Goal: Task Accomplishment & Management: Manage account settings

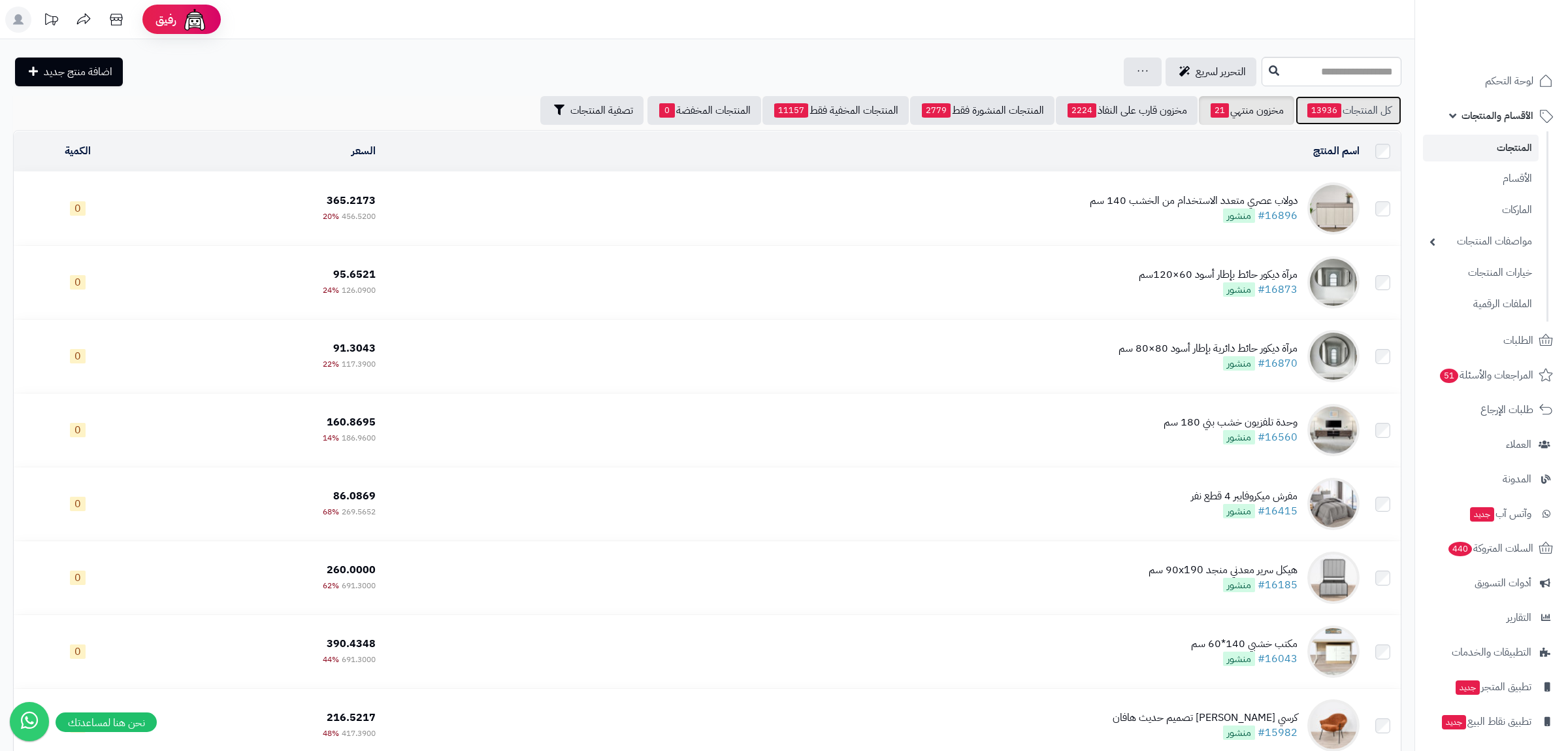
click at [1336, 105] on span "13936" at bounding box center [1324, 110] width 34 height 14
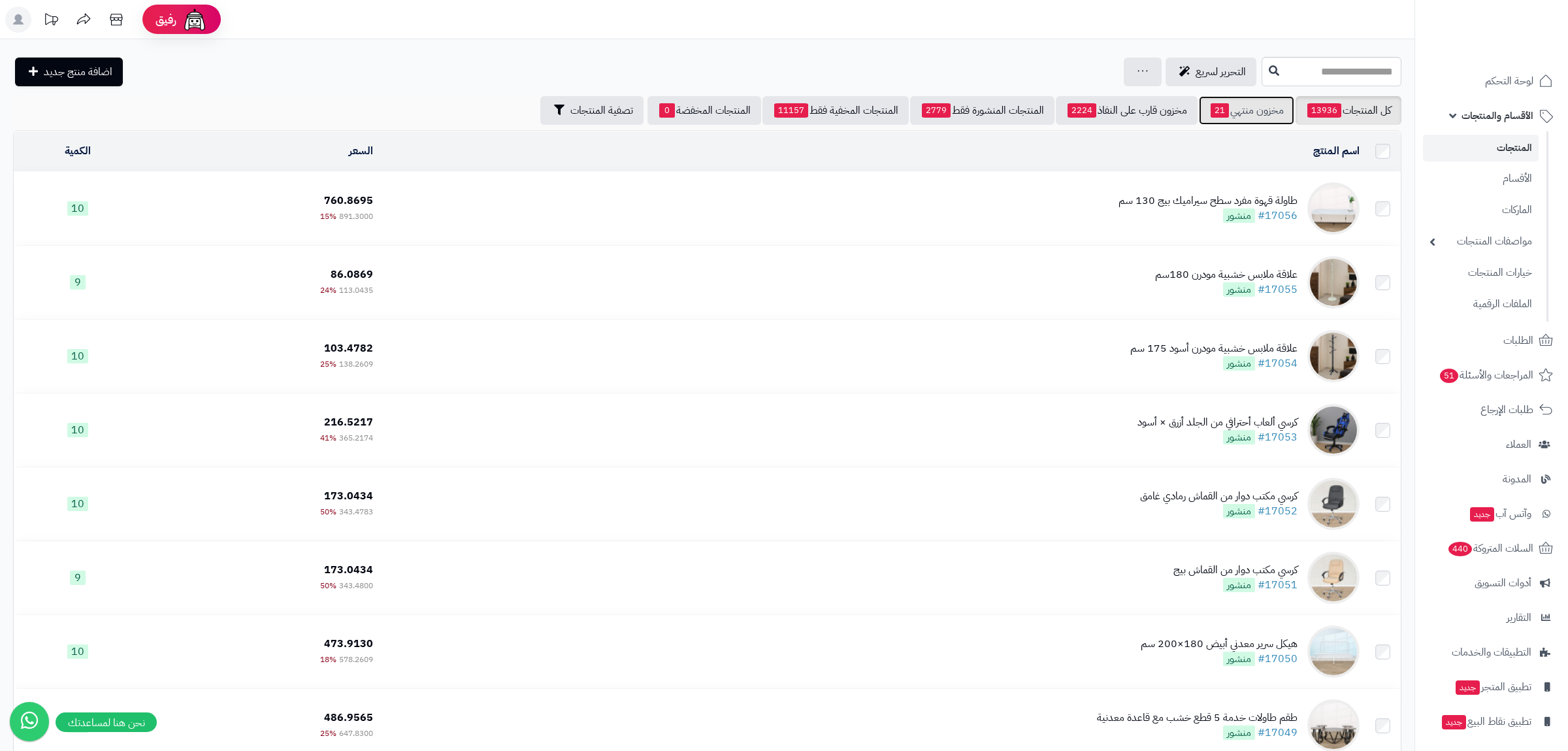
click at [1231, 107] on link "مخزون منتهي 21" at bounding box center [1246, 110] width 96 height 29
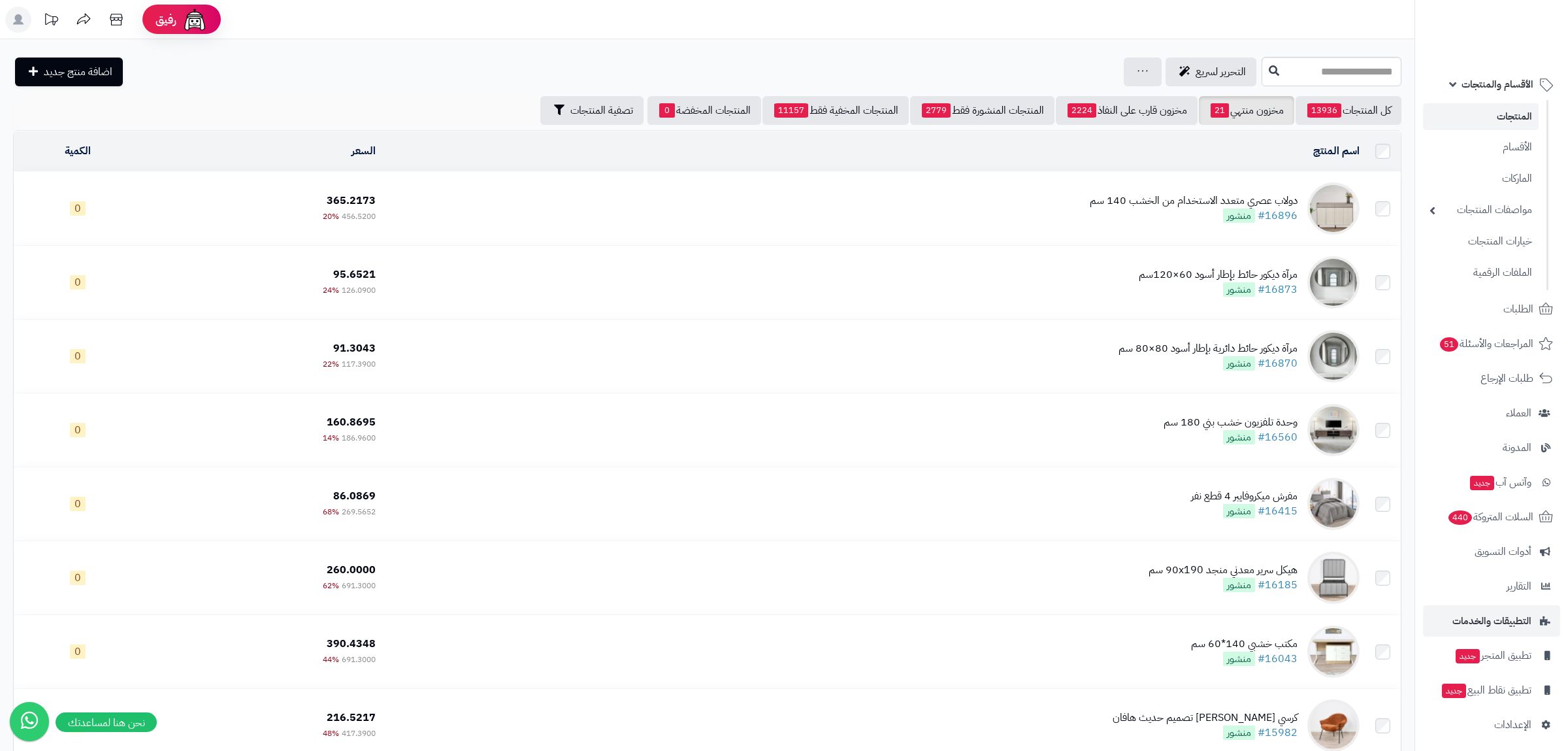
scroll to position [38, 0]
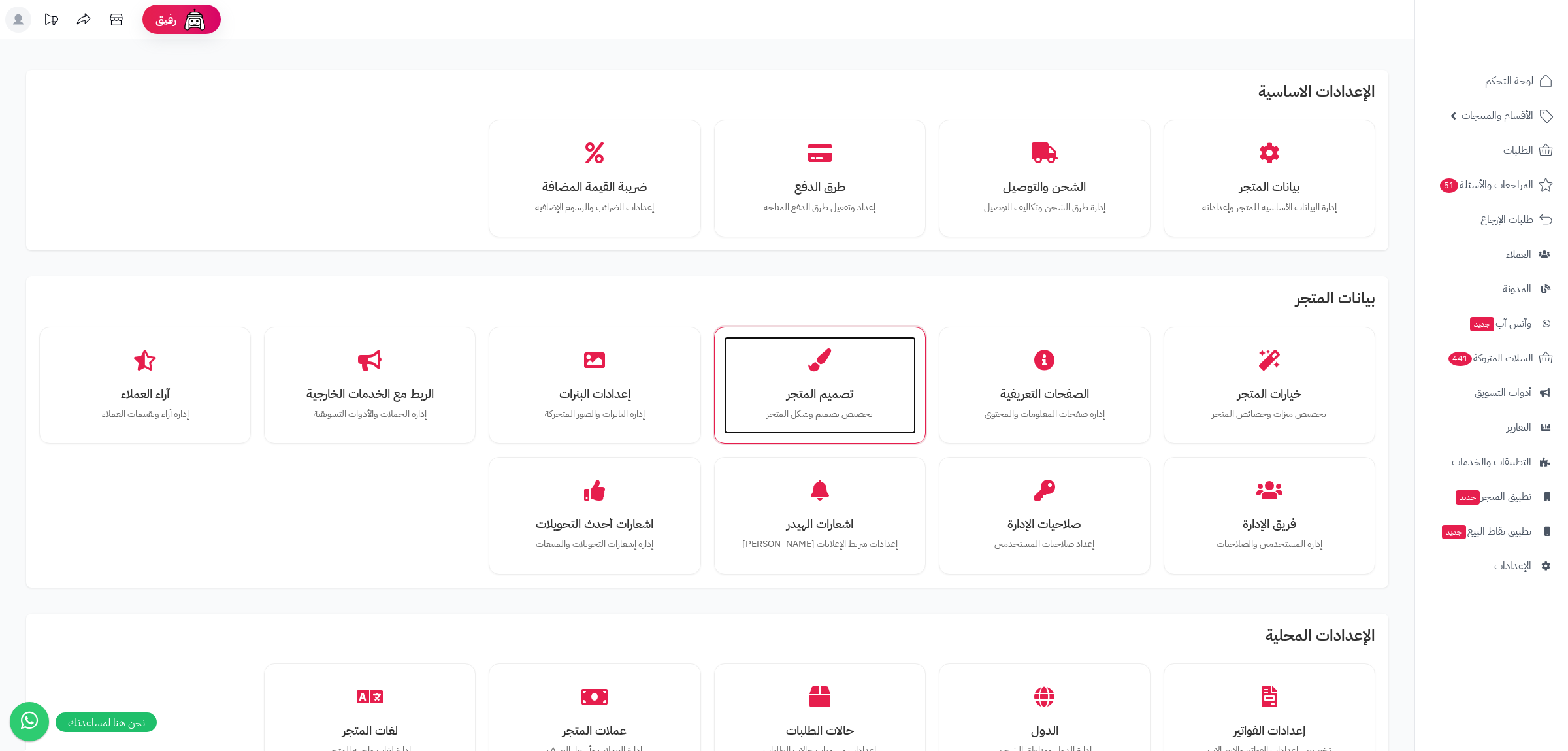
drag, startPoint x: 822, startPoint y: 388, endPoint x: 755, endPoint y: 391, distance: 67.1
click at [822, 387] on h3 "تصميم المتجر" at bounding box center [820, 393] width 166 height 14
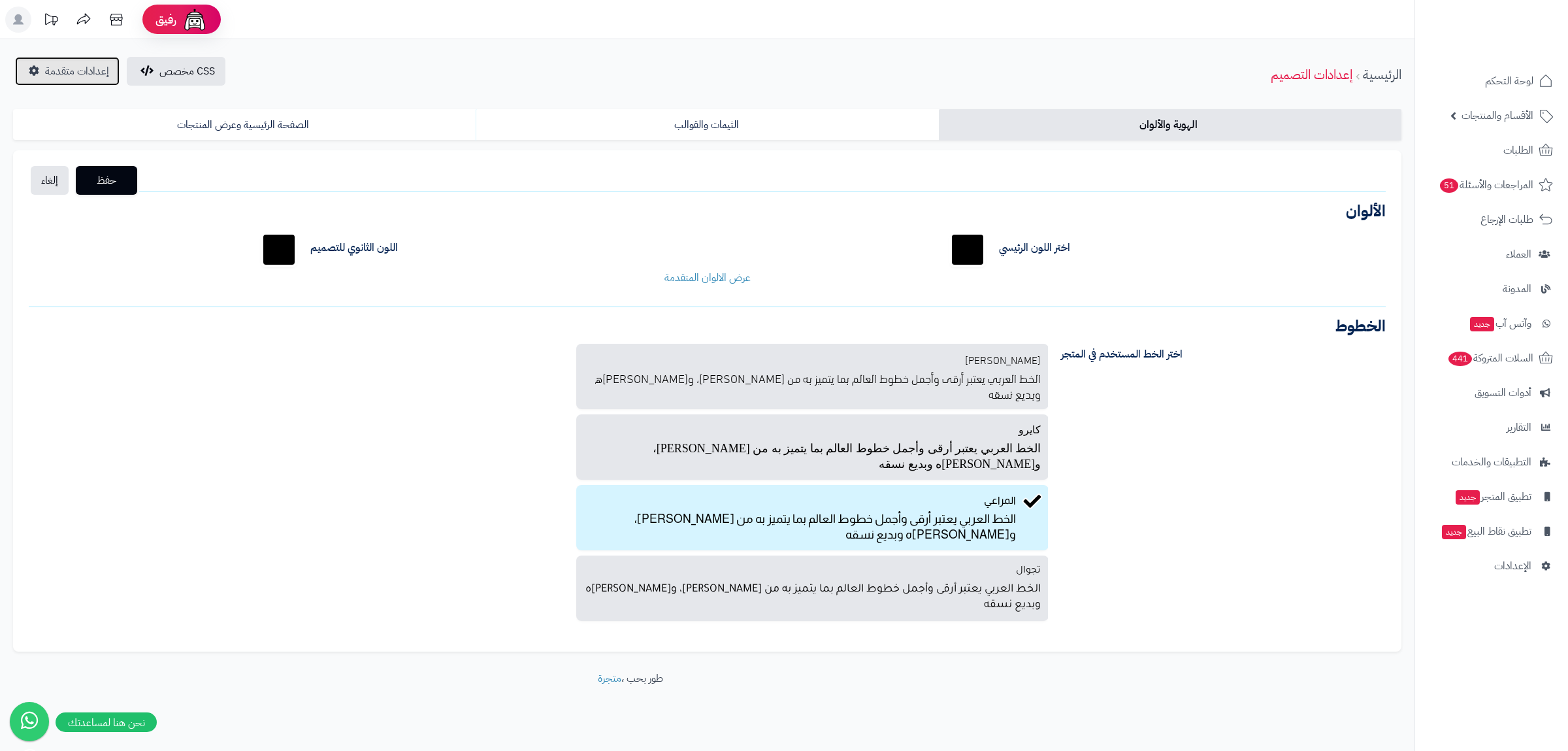
click at [84, 70] on span "إعدادات متقدمة" at bounding box center [77, 71] width 64 height 16
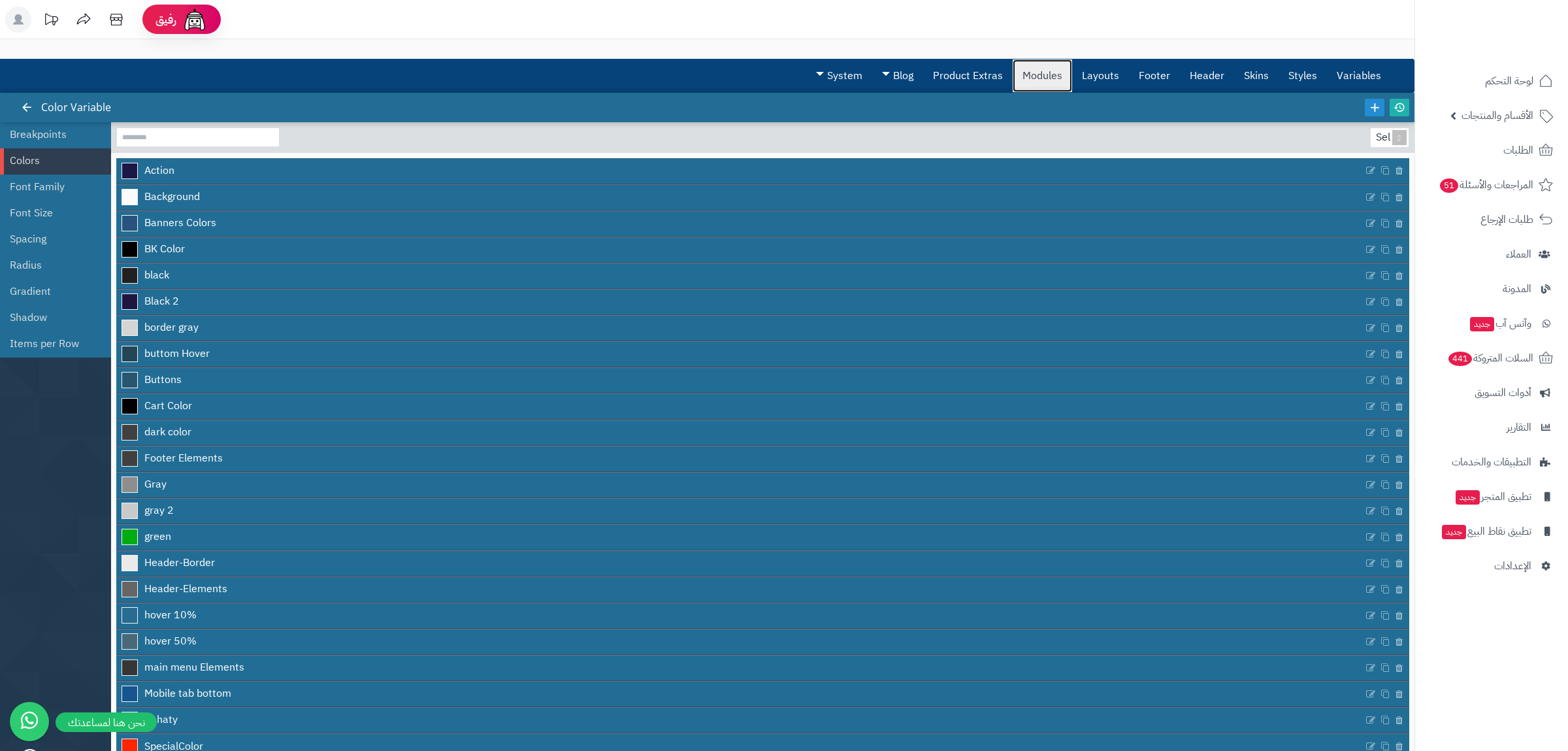
click at [1039, 61] on link "Modules" at bounding box center [1042, 76] width 60 height 33
click at [1201, 69] on link "Header" at bounding box center [1207, 76] width 54 height 33
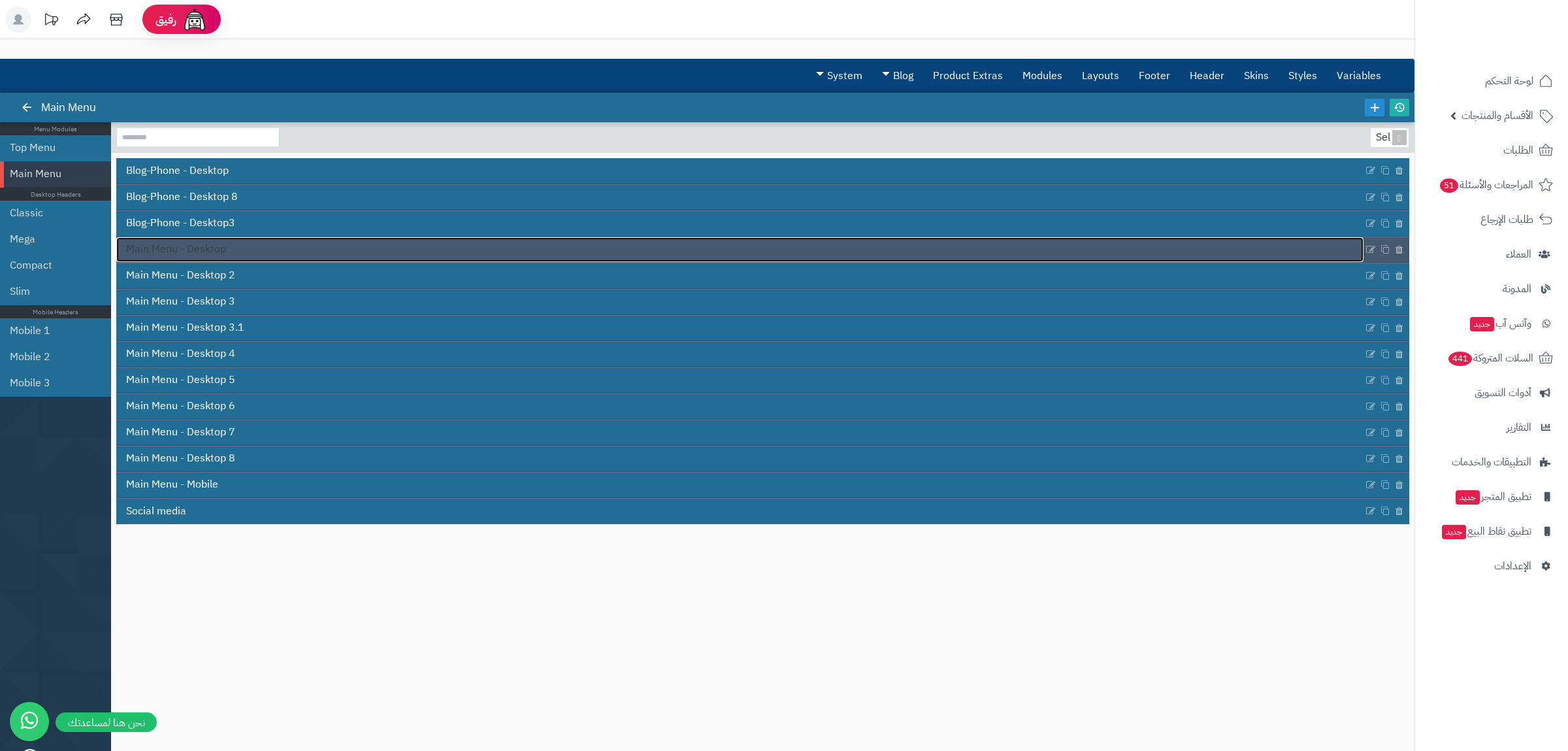
click at [152, 254] on span "Main Menu - Desktop" at bounding box center [176, 249] width 100 height 15
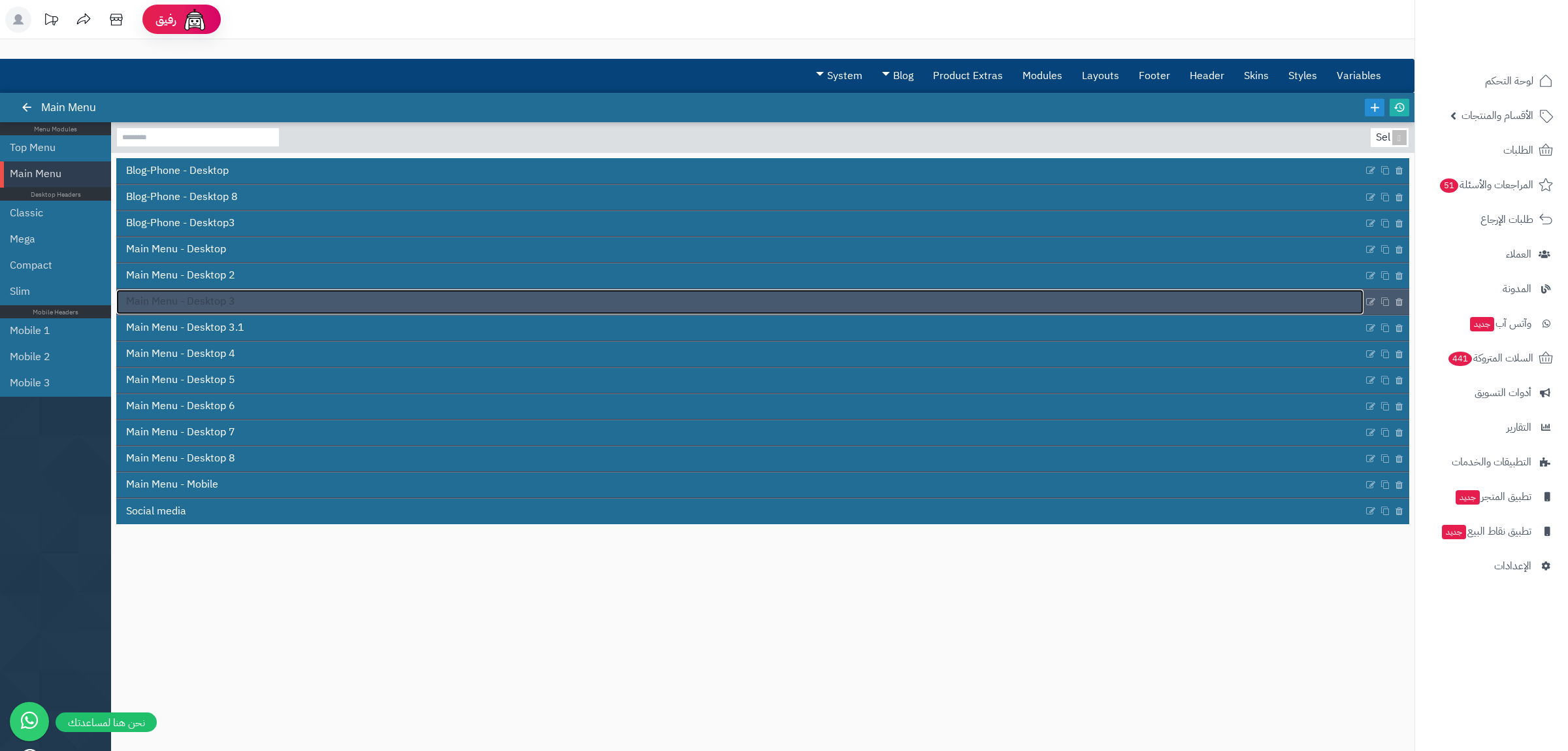
click at [165, 310] on link "Main Menu - Desktop 3" at bounding box center [740, 302] width 1247 height 25
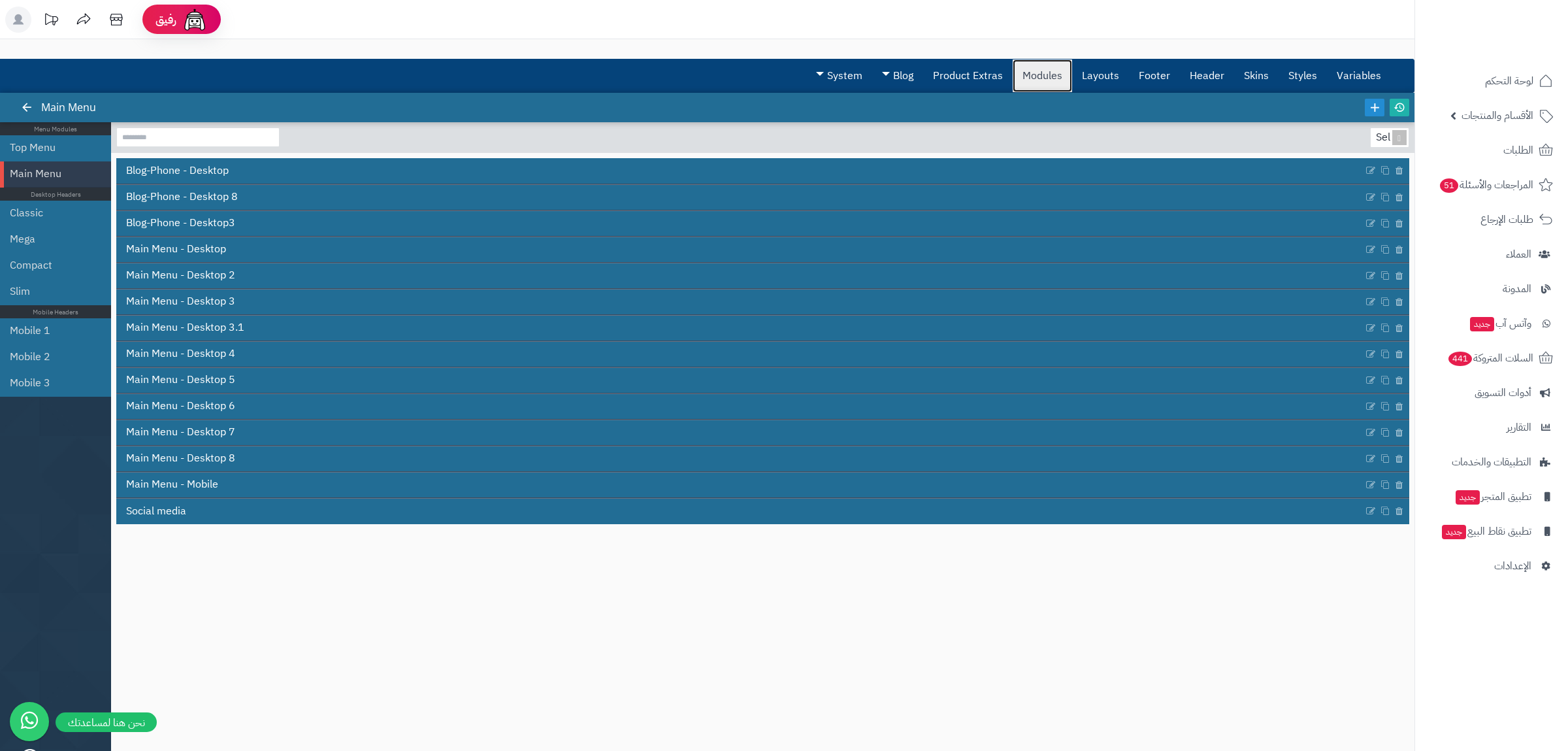
click at [1053, 66] on link "Modules" at bounding box center [1042, 76] width 60 height 33
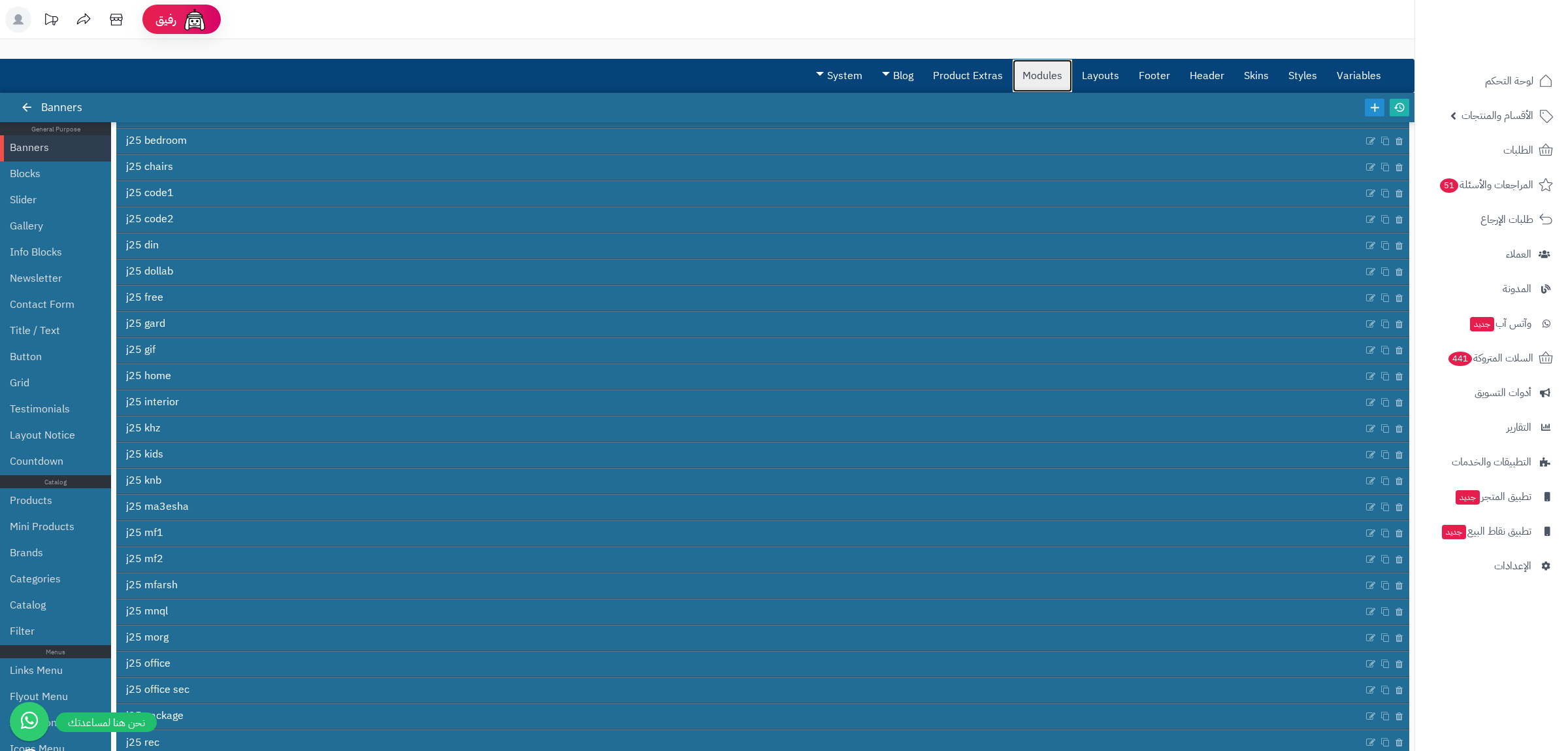
scroll to position [1239, 0]
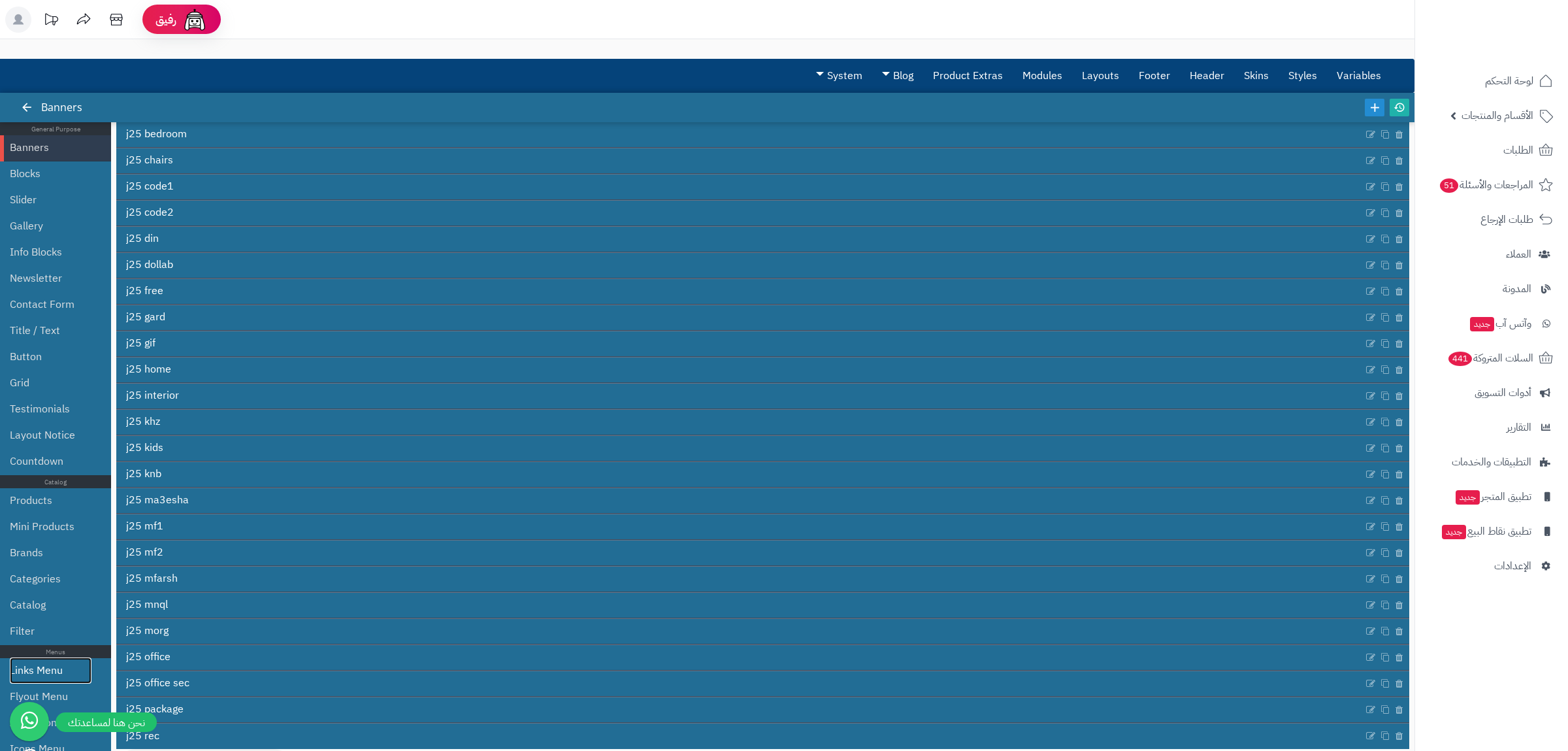
click at [30, 673] on link "Links Menu" at bounding box center [50, 670] width 81 height 26
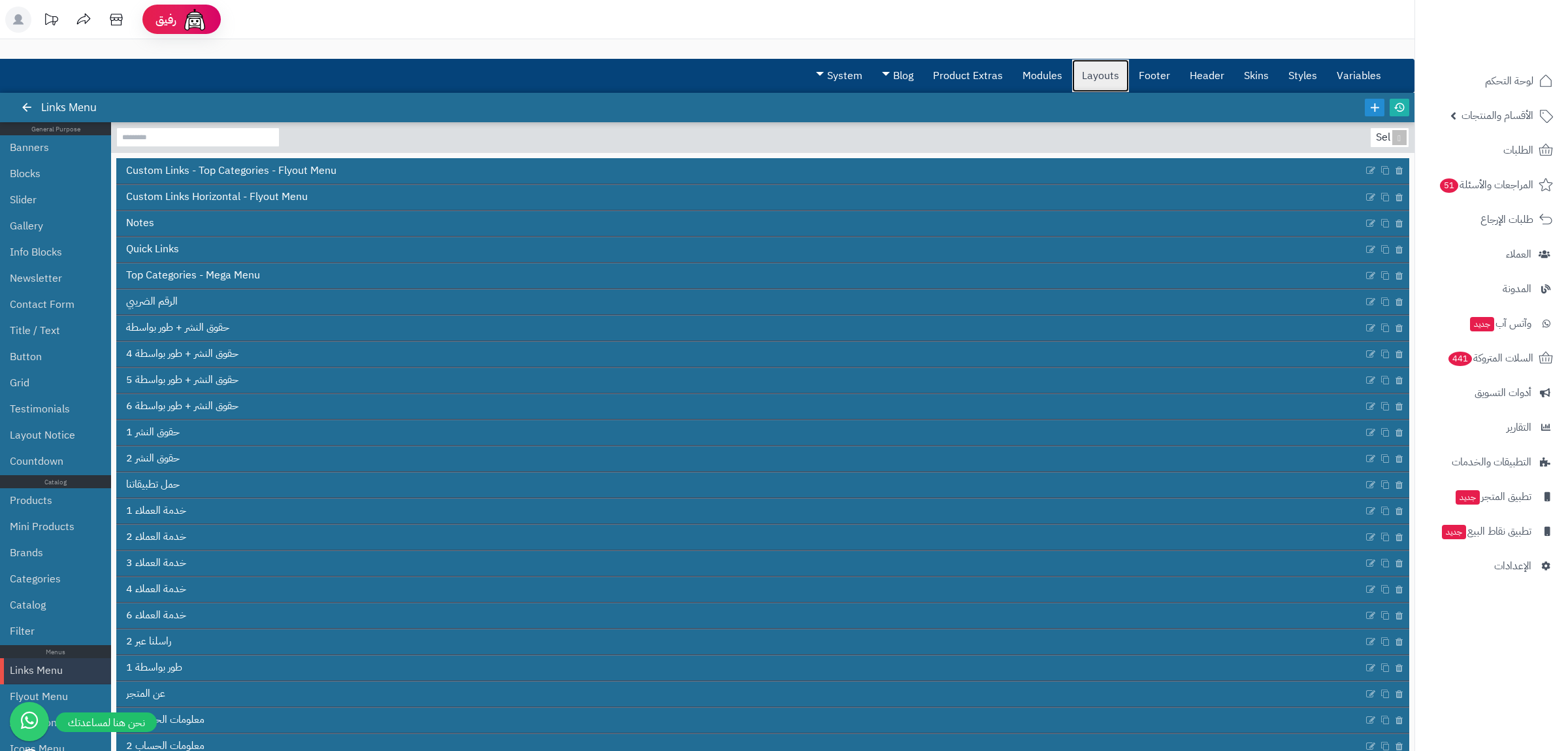
click at [1101, 77] on link "Layouts" at bounding box center [1100, 76] width 57 height 33
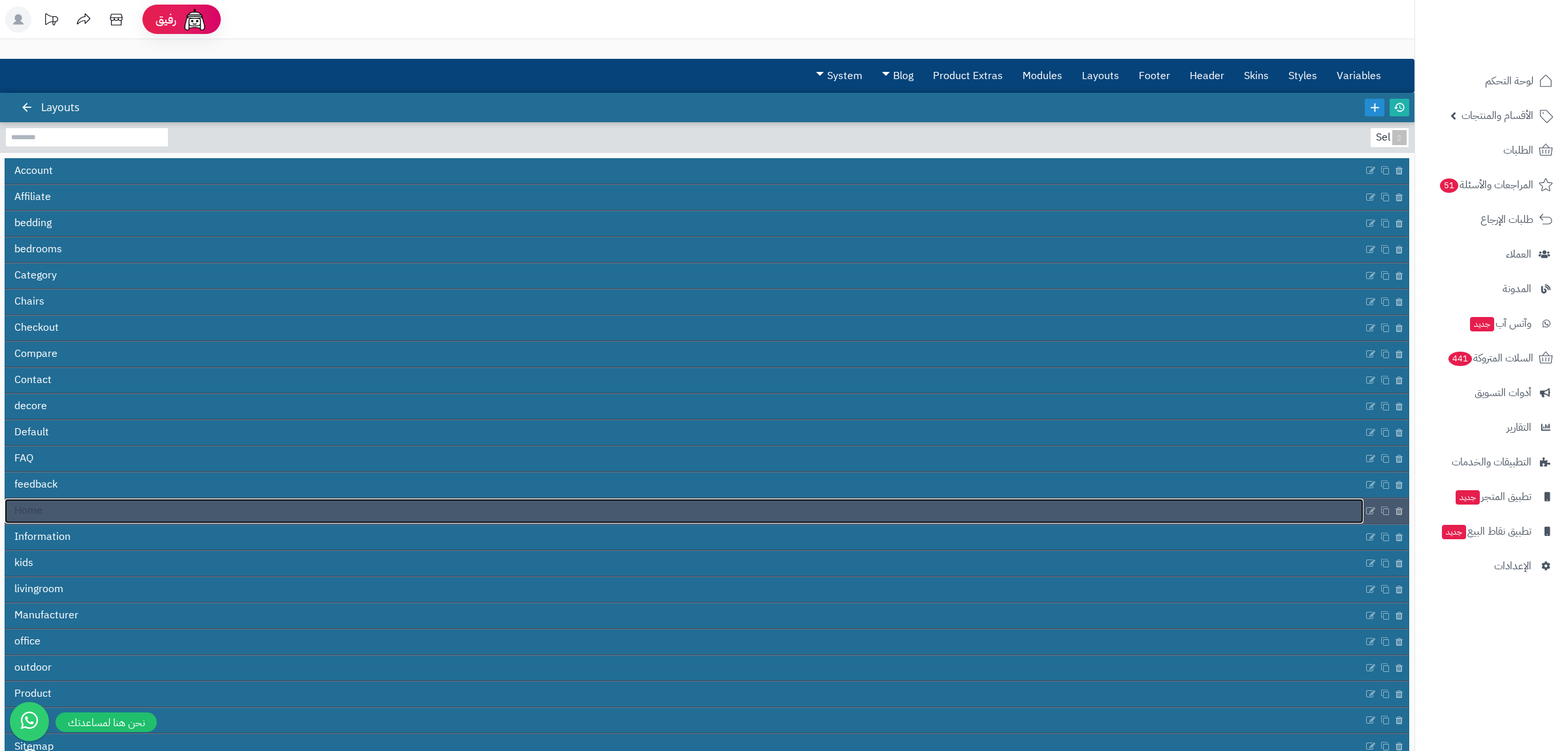
click at [284, 510] on link "Home" at bounding box center [684, 511] width 1359 height 25
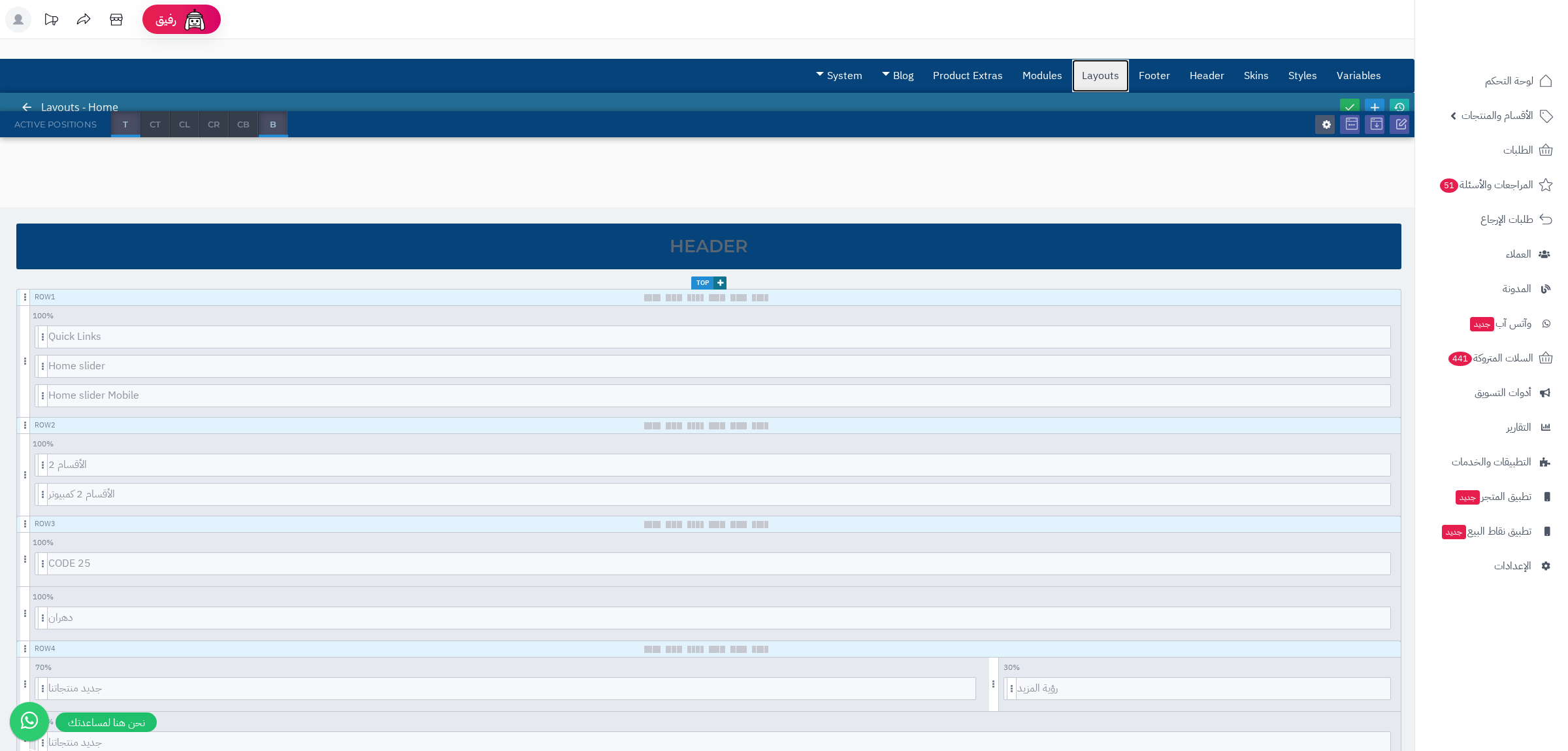
click at [1106, 66] on link "Layouts" at bounding box center [1100, 76] width 57 height 33
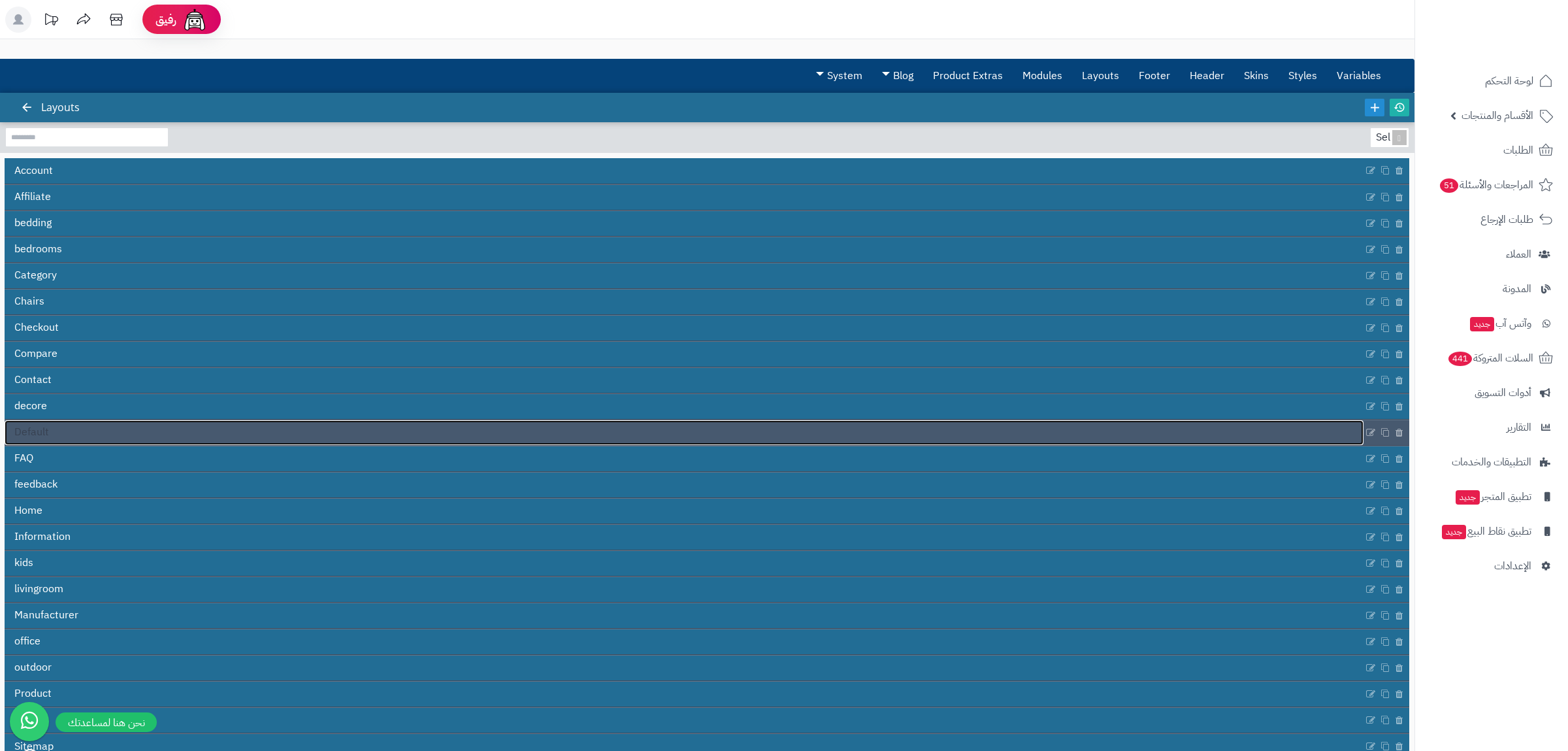
click at [373, 438] on link "Default" at bounding box center [684, 432] width 1359 height 25
